Goal: Obtain resource: Download file/media

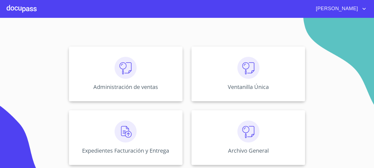
scroll to position [44, 0]
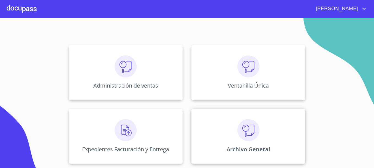
click at [249, 127] on img at bounding box center [248, 130] width 22 height 22
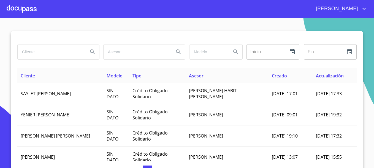
click at [29, 49] on input "search" at bounding box center [51, 52] width 66 height 15
type input "ocean"
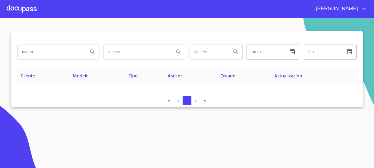
click at [28, 7] on div at bounding box center [22, 9] width 30 height 18
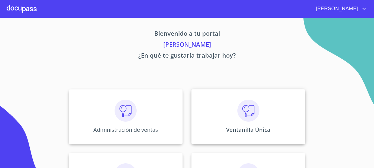
click at [249, 103] on img at bounding box center [248, 111] width 22 height 22
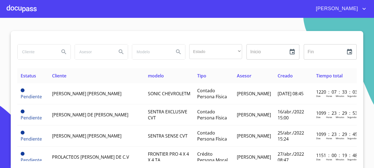
scroll to position [27, 0]
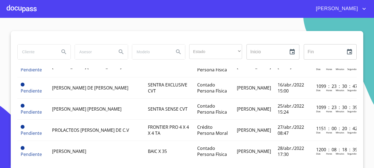
click at [36, 55] on input "search" at bounding box center [36, 52] width 37 height 15
type input "ocean"
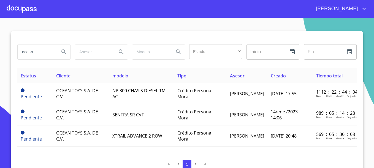
scroll to position [0, 0]
click at [195, 163] on icon "button" at bounding box center [196, 165] width 4 height 4
click at [32, 10] on div at bounding box center [22, 9] width 30 height 18
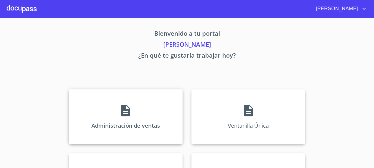
scroll to position [44, 0]
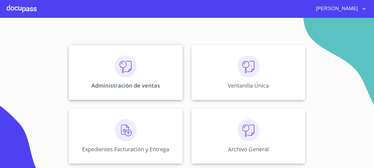
click at [124, 79] on div "Administración de ventas" at bounding box center [126, 72] width 114 height 55
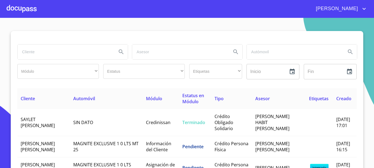
click at [80, 55] on input "search" at bounding box center [65, 52] width 95 height 15
type input "ocean"
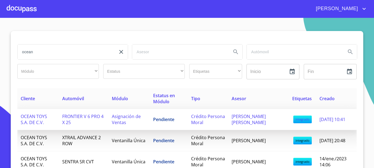
click at [36, 118] on span "OCEAN TOYS S.A. DE C.V." at bounding box center [34, 120] width 26 height 12
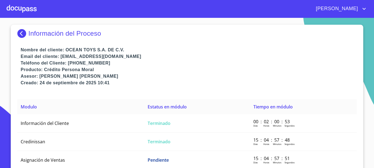
scroll to position [10, 0]
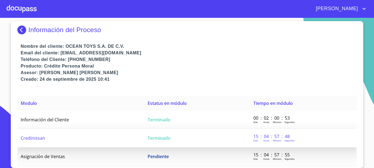
click at [39, 140] on span "Credinissan" at bounding box center [33, 138] width 24 height 6
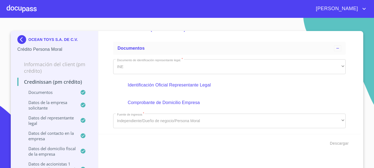
scroll to position [28, 0]
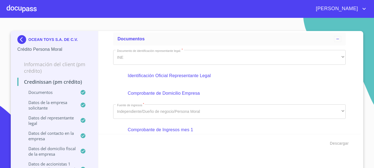
click at [46, 90] on p "Documentos" at bounding box center [48, 93] width 63 height 6
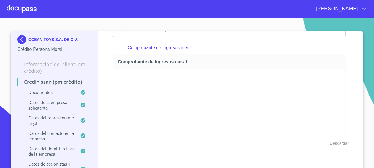
scroll to position [110, 0]
click at [333, 143] on span "Descargar" at bounding box center [339, 143] width 19 height 7
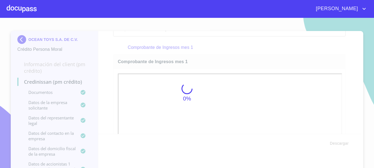
scroll to position [549, 0]
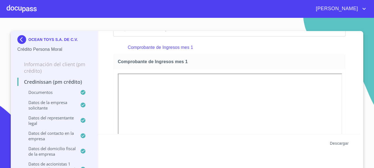
click at [336, 140] on span "Descargar" at bounding box center [339, 143] width 19 height 7
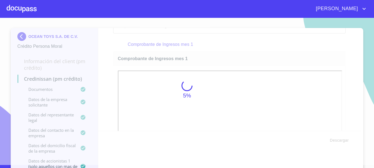
scroll to position [6, 0]
